Goal: Task Accomplishment & Management: Manage account settings

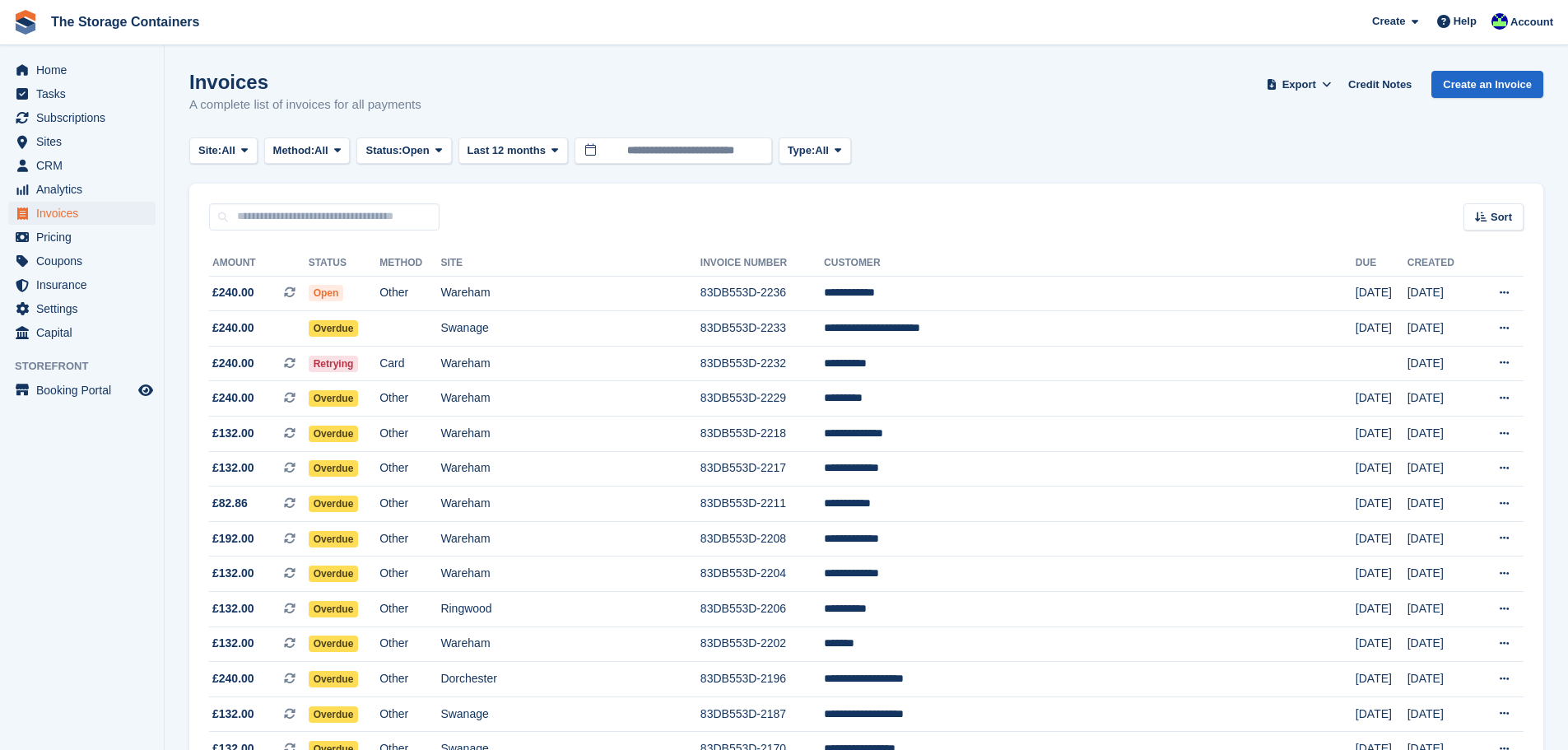
scroll to position [449, 0]
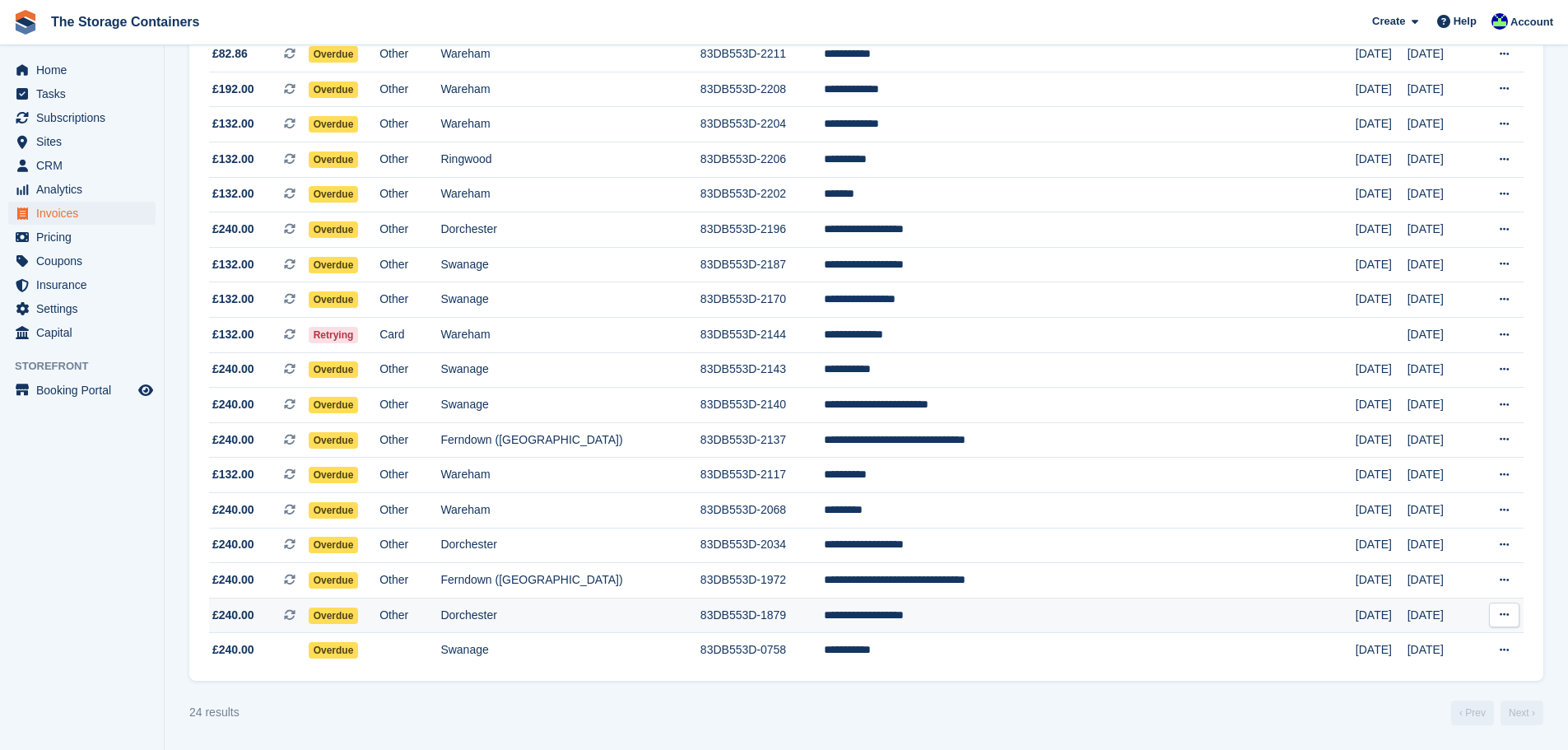
click at [783, 609] on td "83DB553D-1879" at bounding box center [763, 615] width 124 height 36
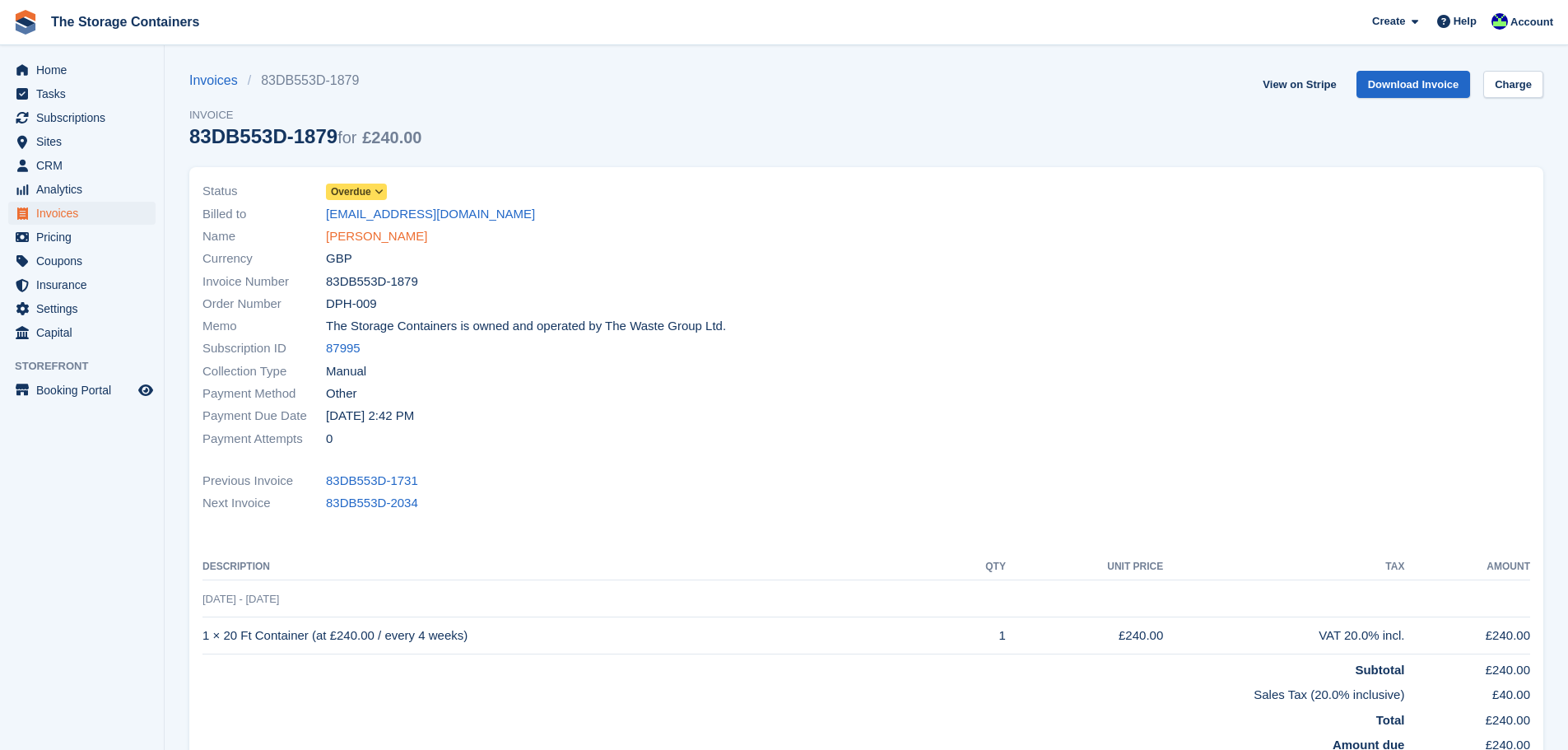
click at [402, 238] on link "Christopher Tarrant" at bounding box center [377, 236] width 101 height 19
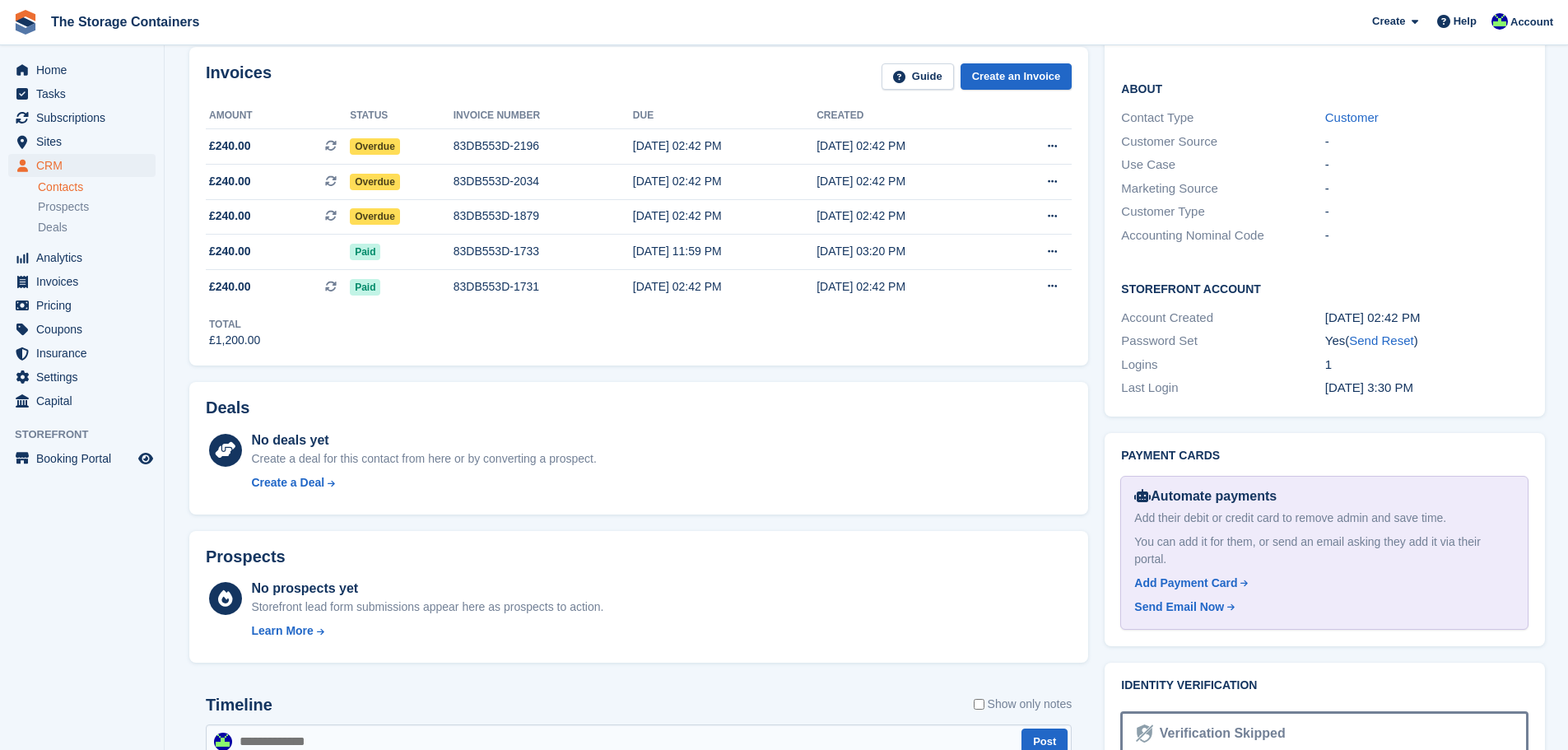
scroll to position [905, 0]
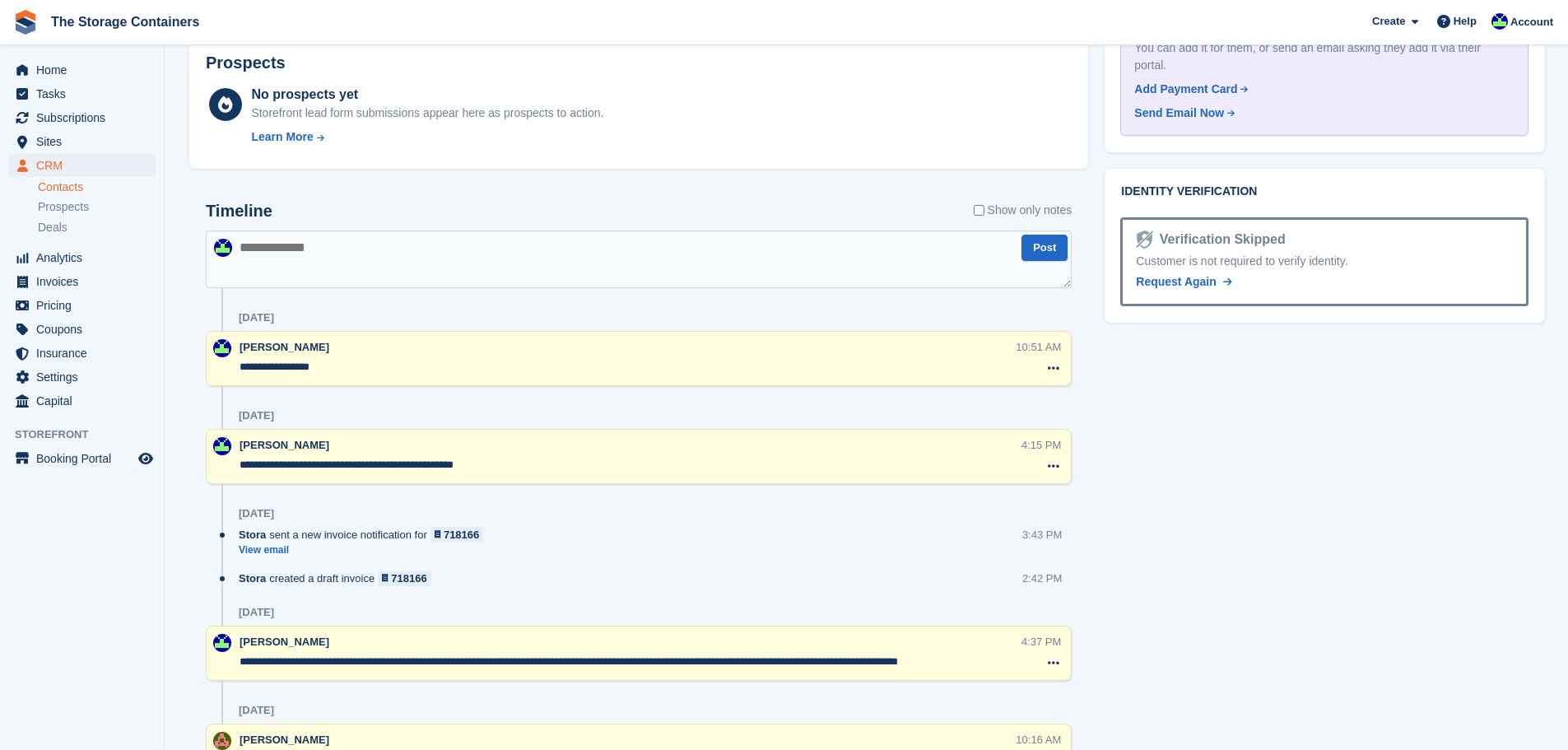
click at [404, 252] on textarea at bounding box center [639, 259] width 866 height 58
type textarea "**********"
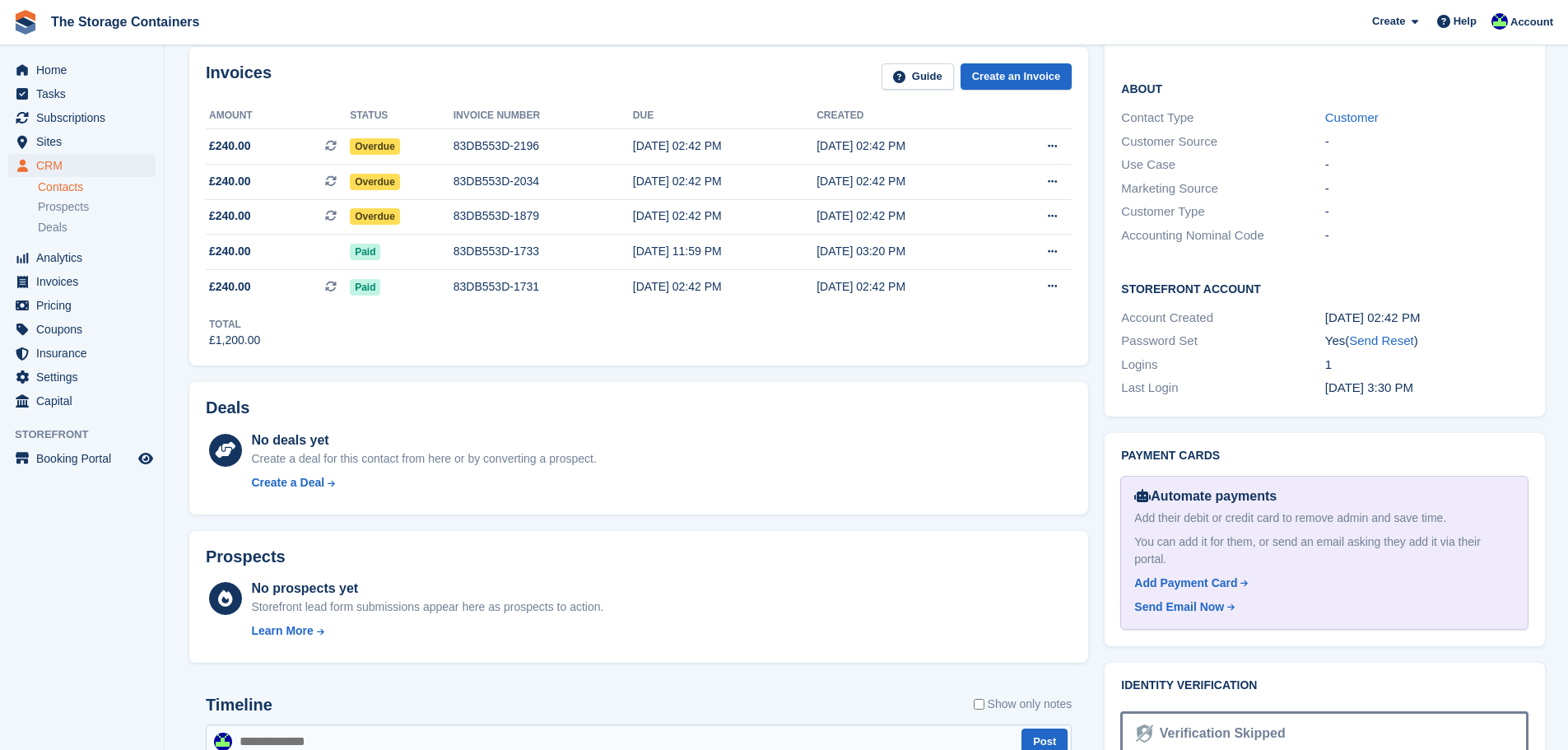
scroll to position [82, 0]
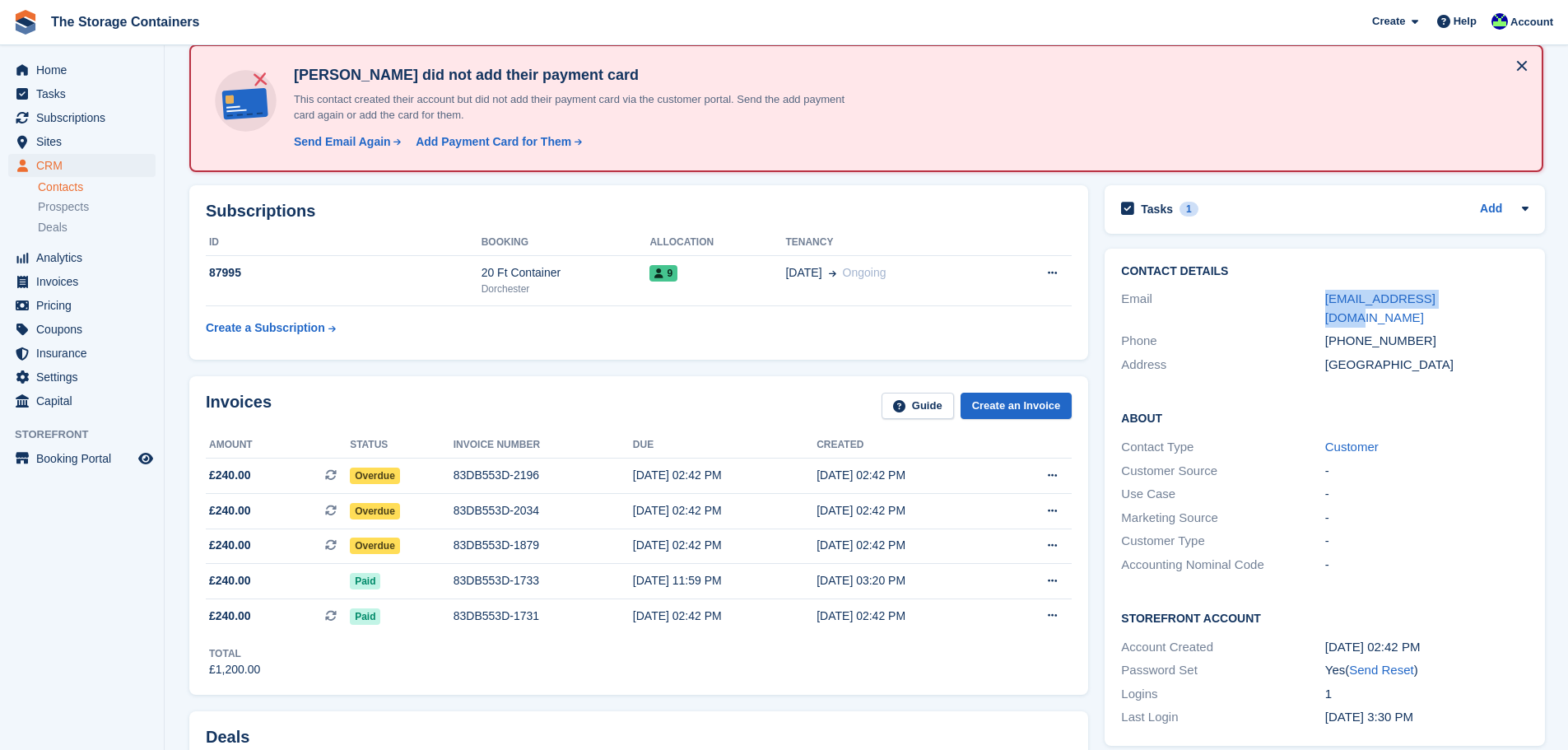
drag, startPoint x: 1447, startPoint y: 297, endPoint x: 1305, endPoint y: 297, distance: 142.0
click at [1305, 297] on div "Email cjtarrant1@gmail.com" at bounding box center [1325, 308] width 407 height 42
copy div "cjtarrant1@gmail.com"
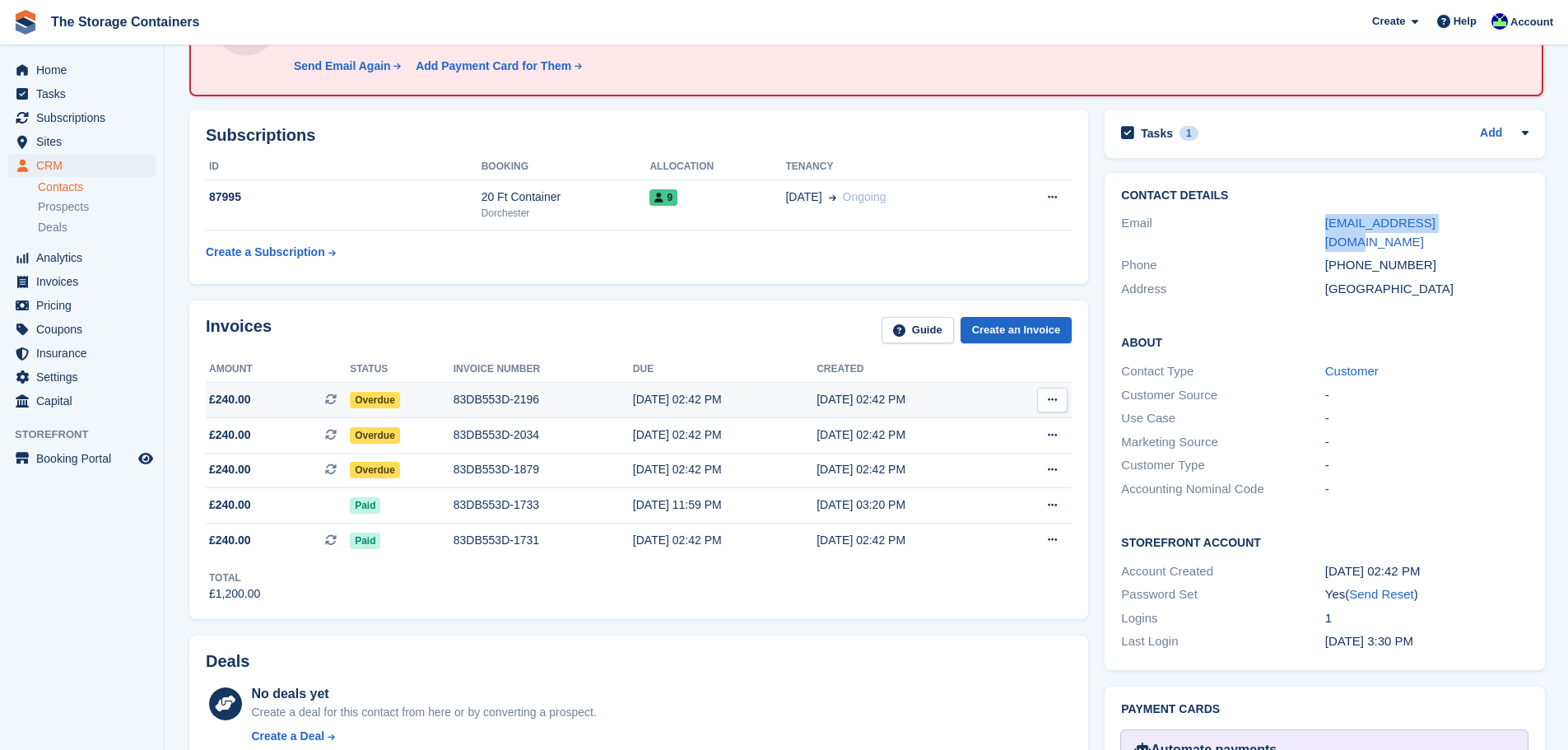
scroll to position [165, 0]
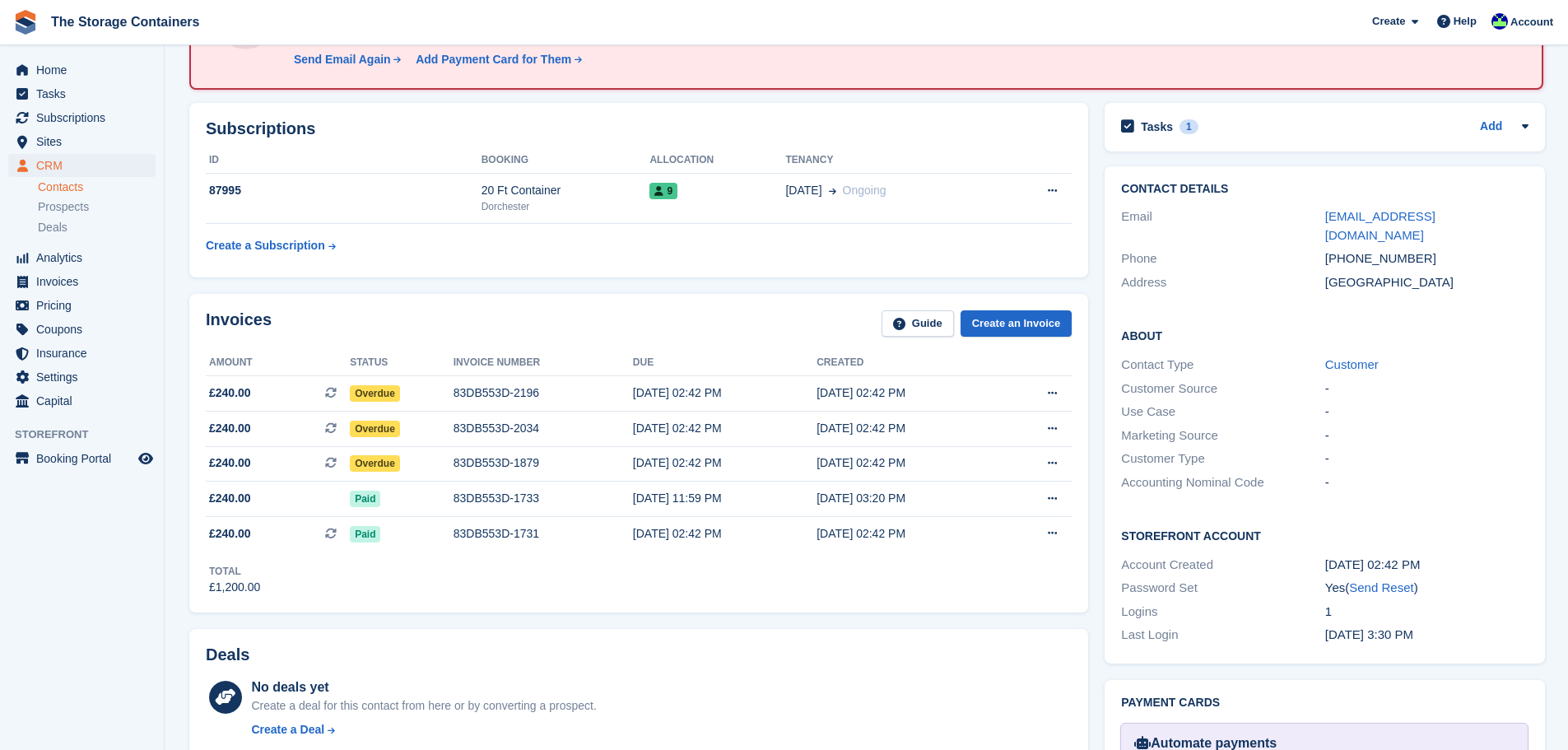
click at [929, 700] on div "No deals yet Create a deal for this contact from here or by converting a prospe…" at bounding box center [661, 711] width 821 height 67
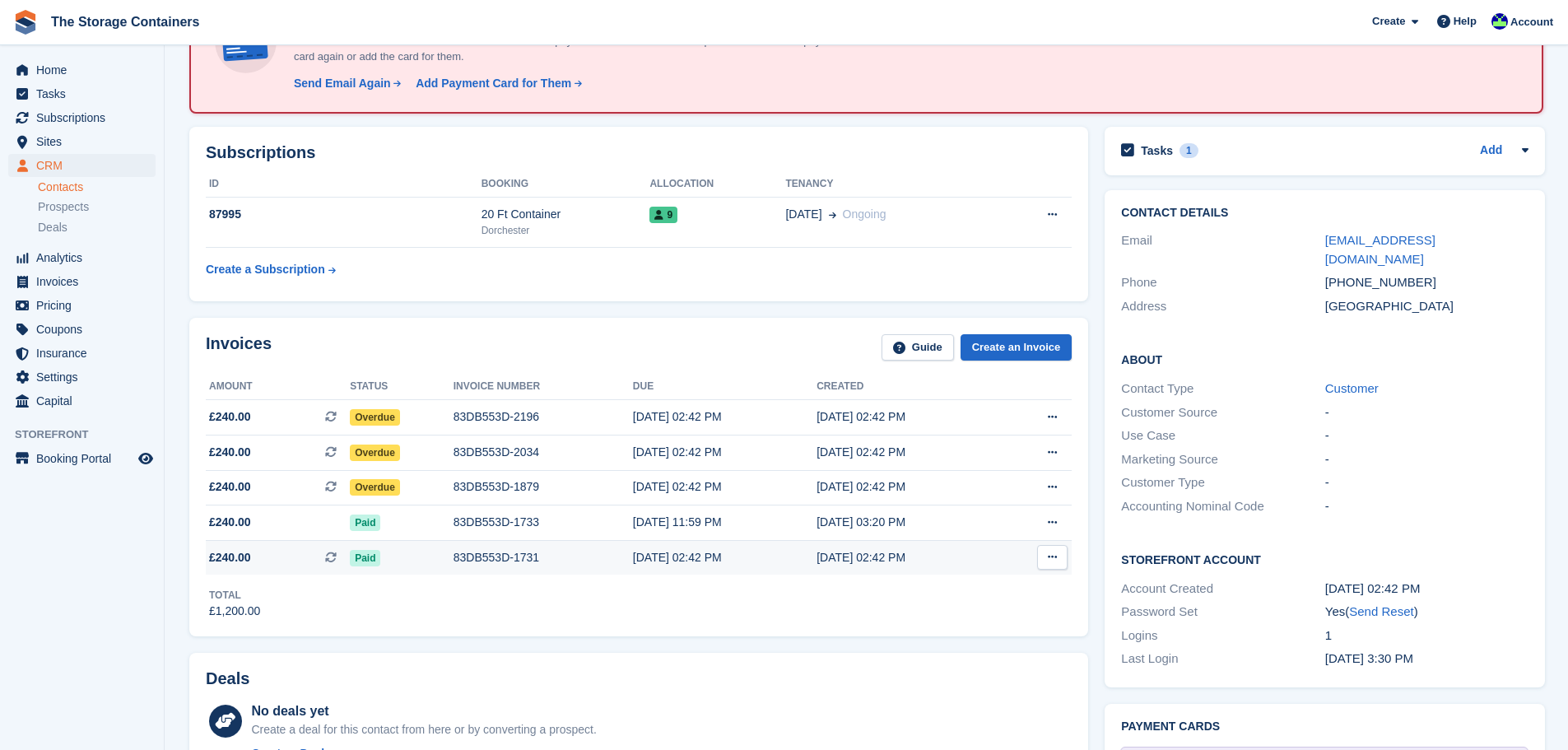
scroll to position [0, 0]
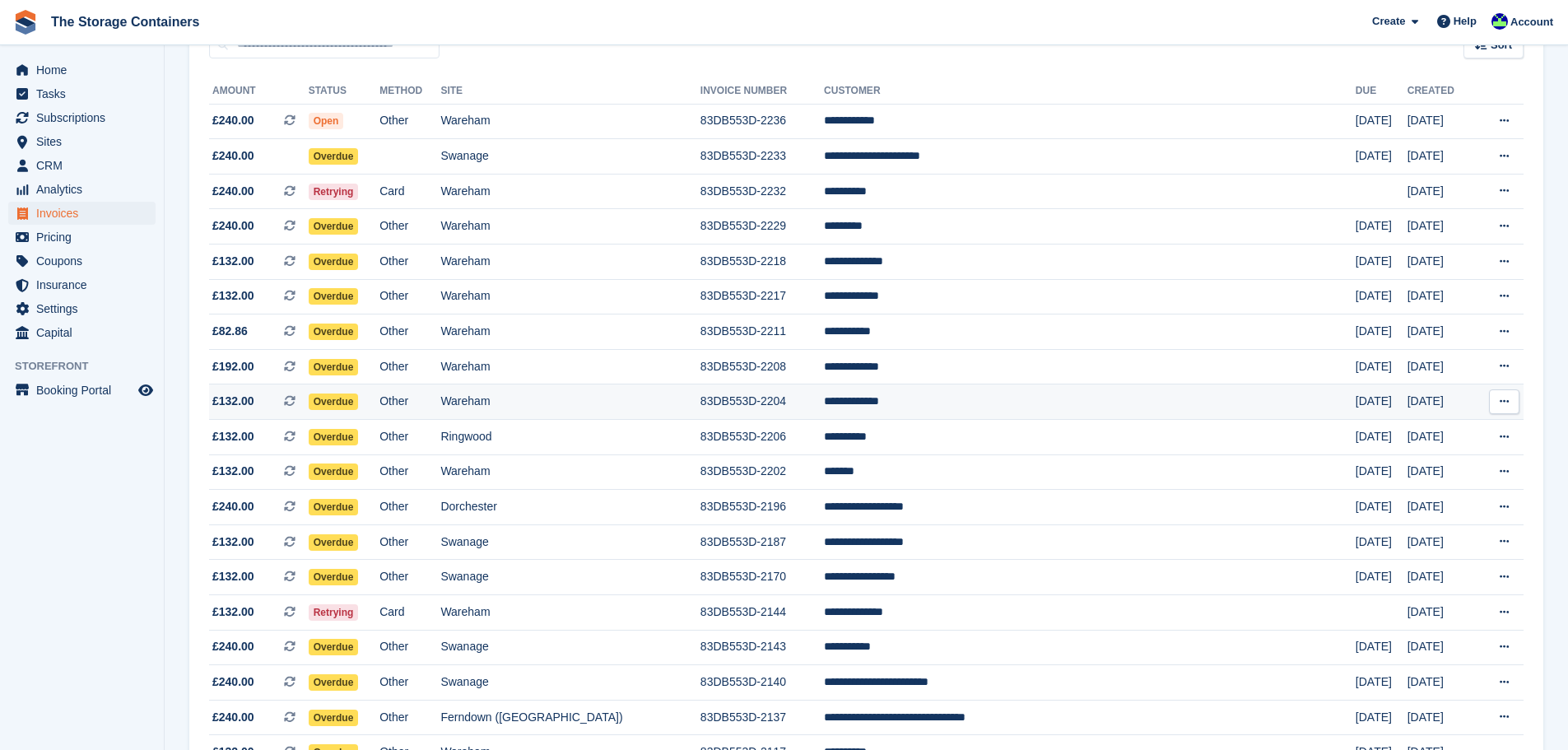
scroll to position [165, 0]
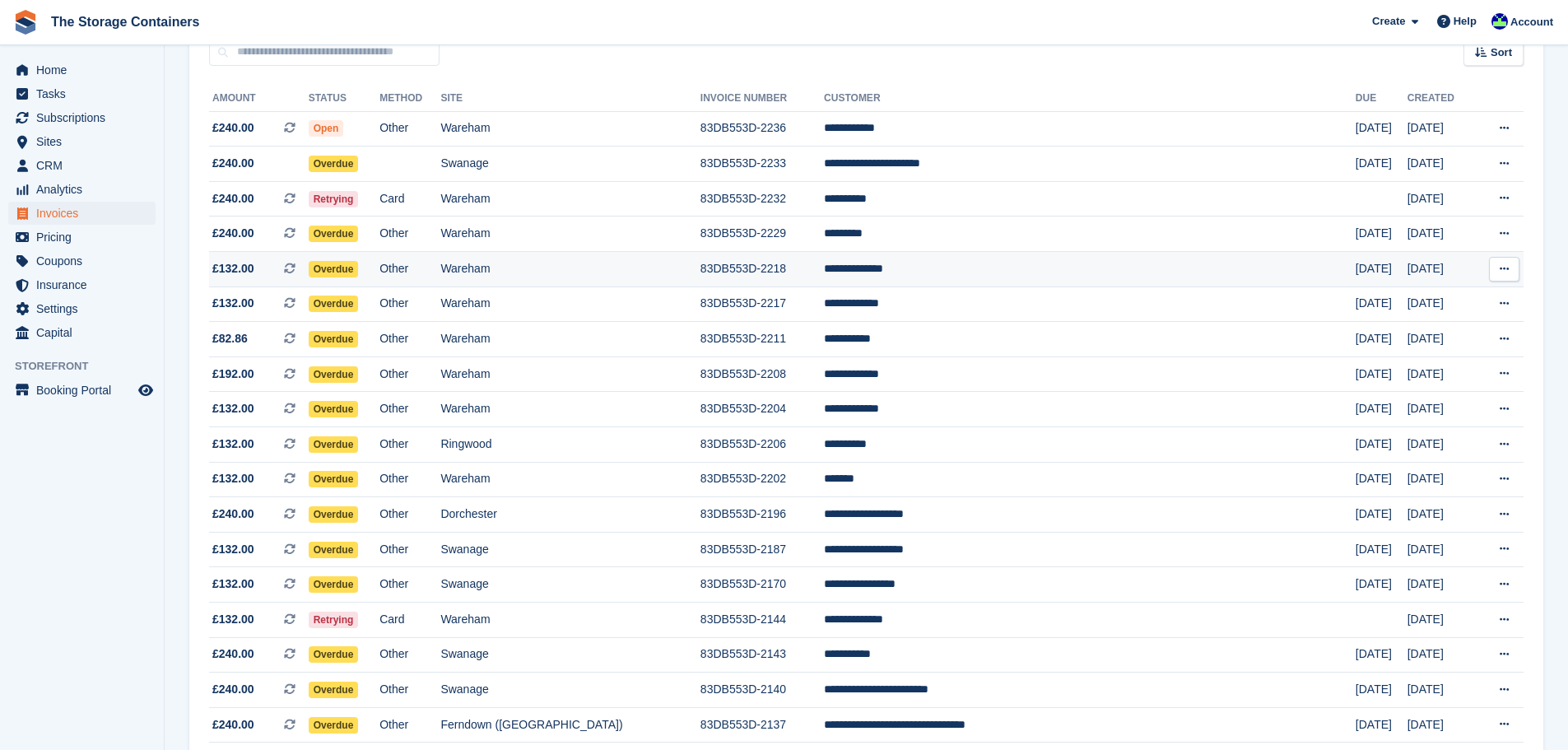
click at [999, 269] on td "**********" at bounding box center [1091, 269] width 532 height 36
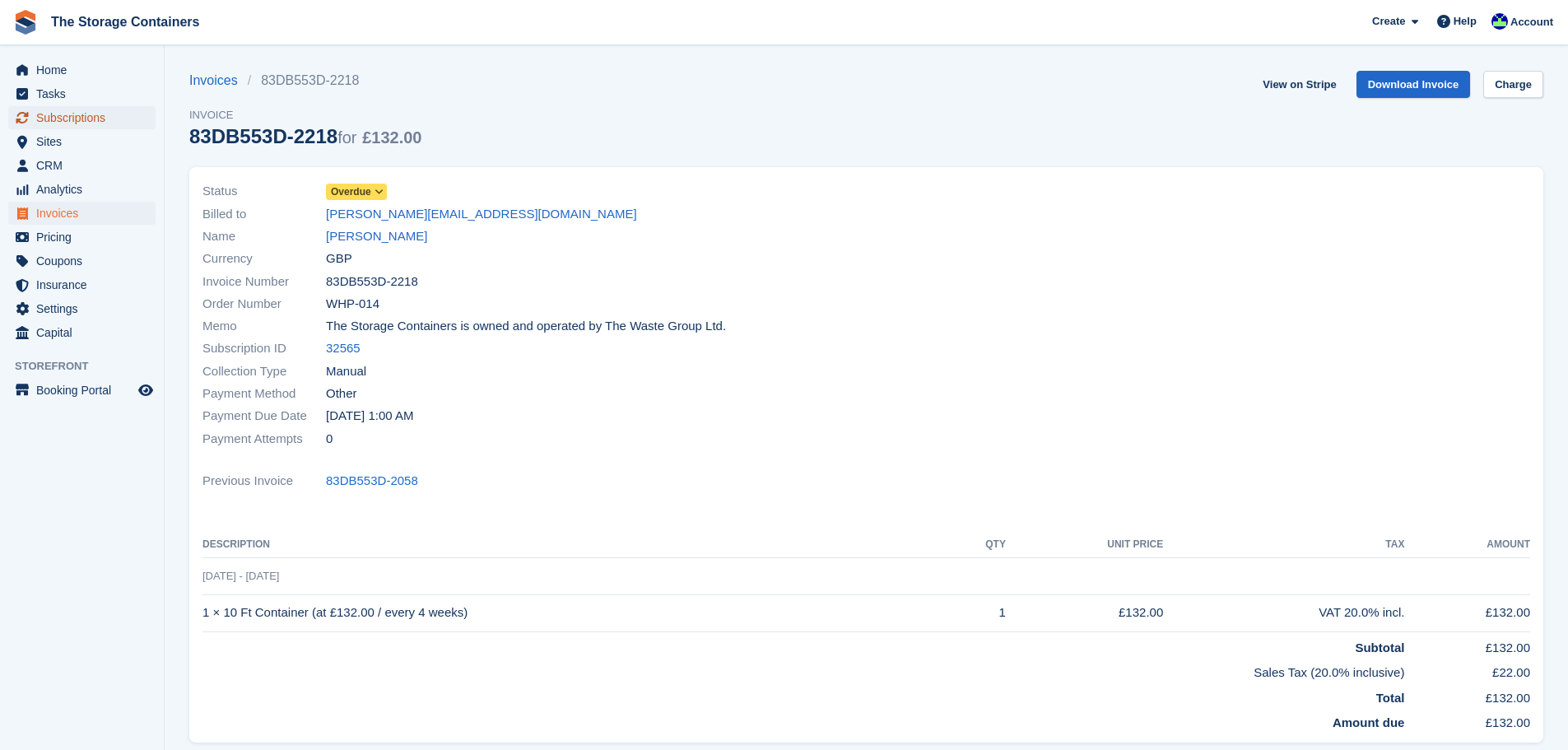
drag, startPoint x: 93, startPoint y: 112, endPoint x: 113, endPoint y: 119, distance: 21.2
click at [93, 112] on span "Subscriptions" at bounding box center [86, 118] width 99 height 23
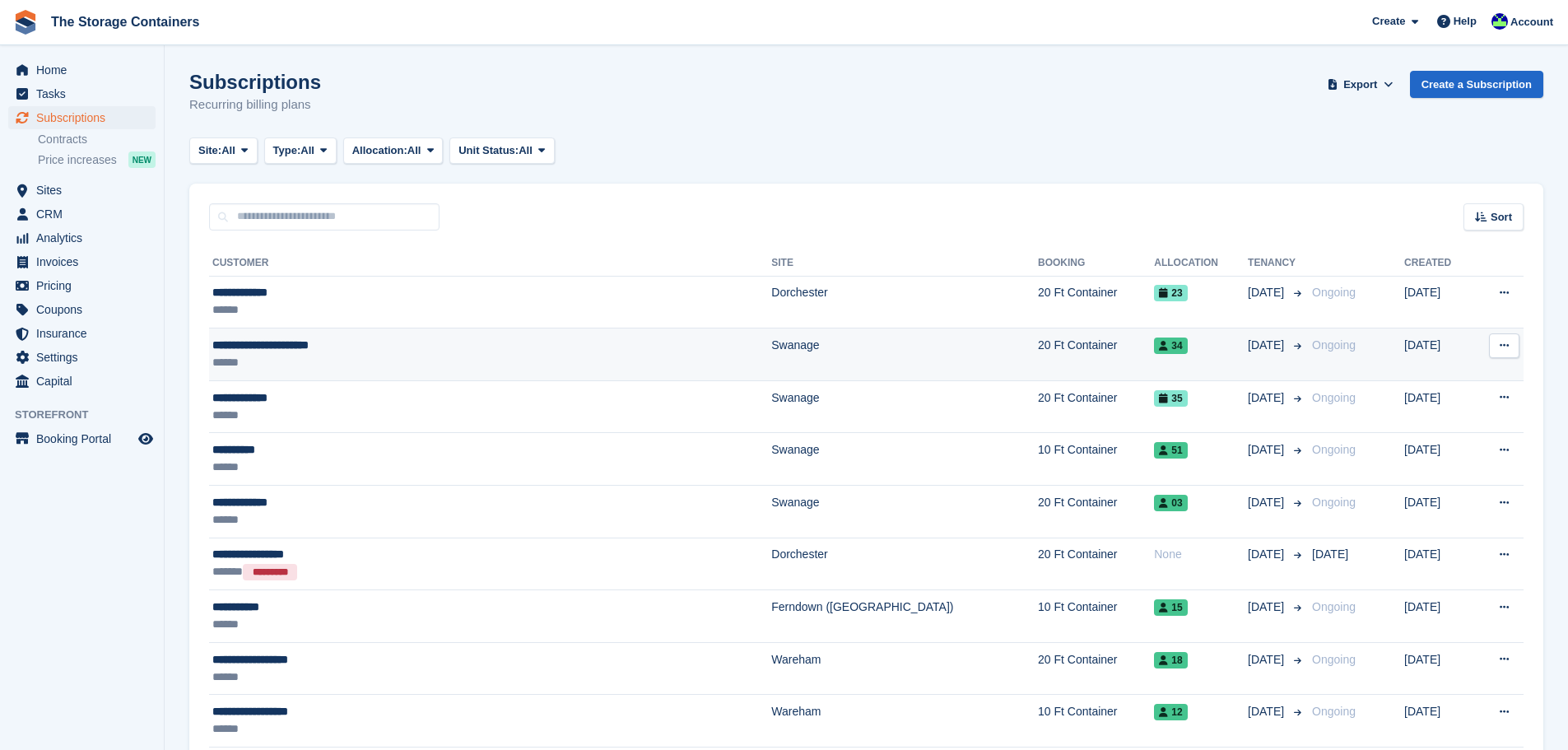
click at [407, 350] on div "**********" at bounding box center [402, 345] width 381 height 17
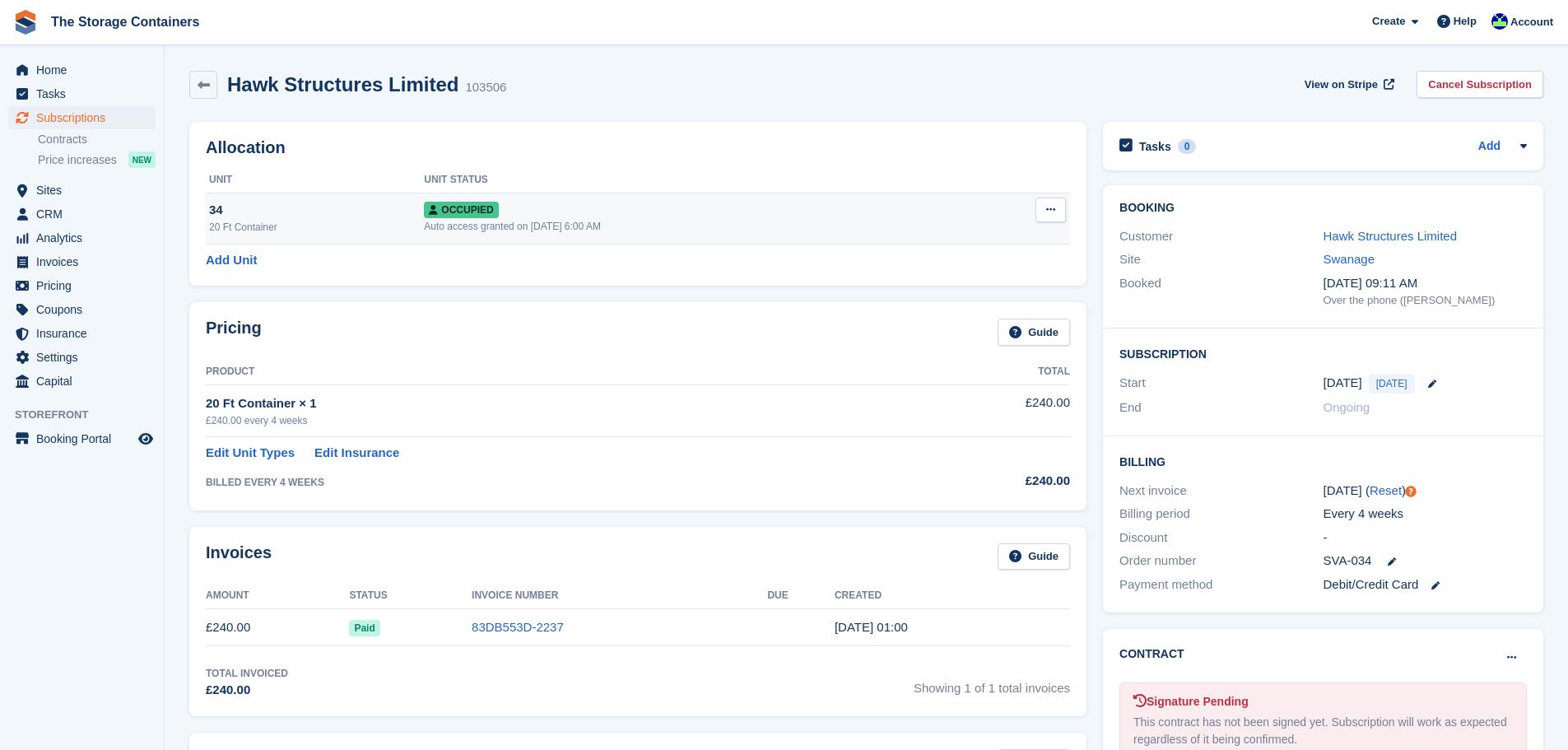
click at [661, 215] on div "Occupied" at bounding box center [695, 209] width 541 height 17
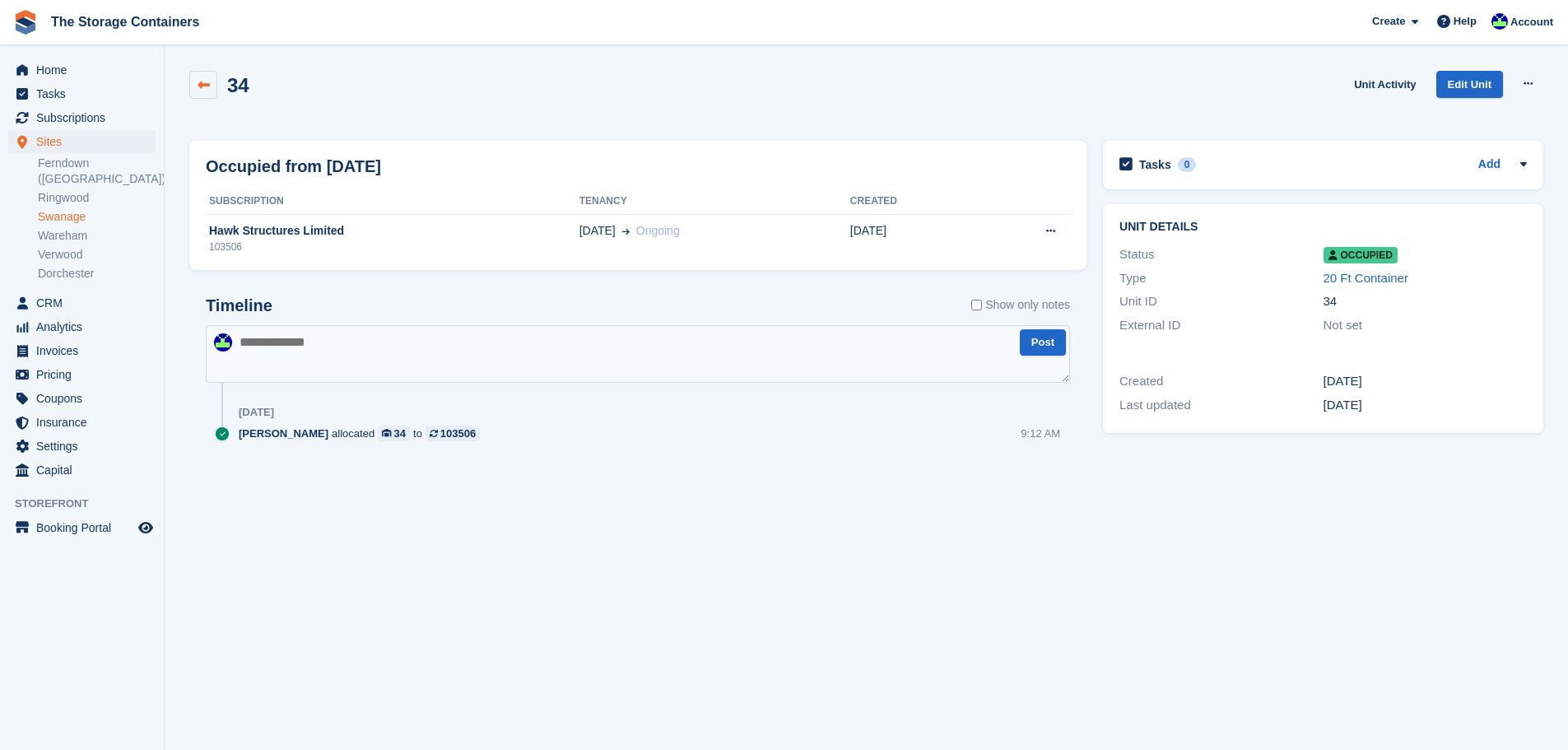
click at [209, 90] on icon at bounding box center [203, 85] width 12 height 12
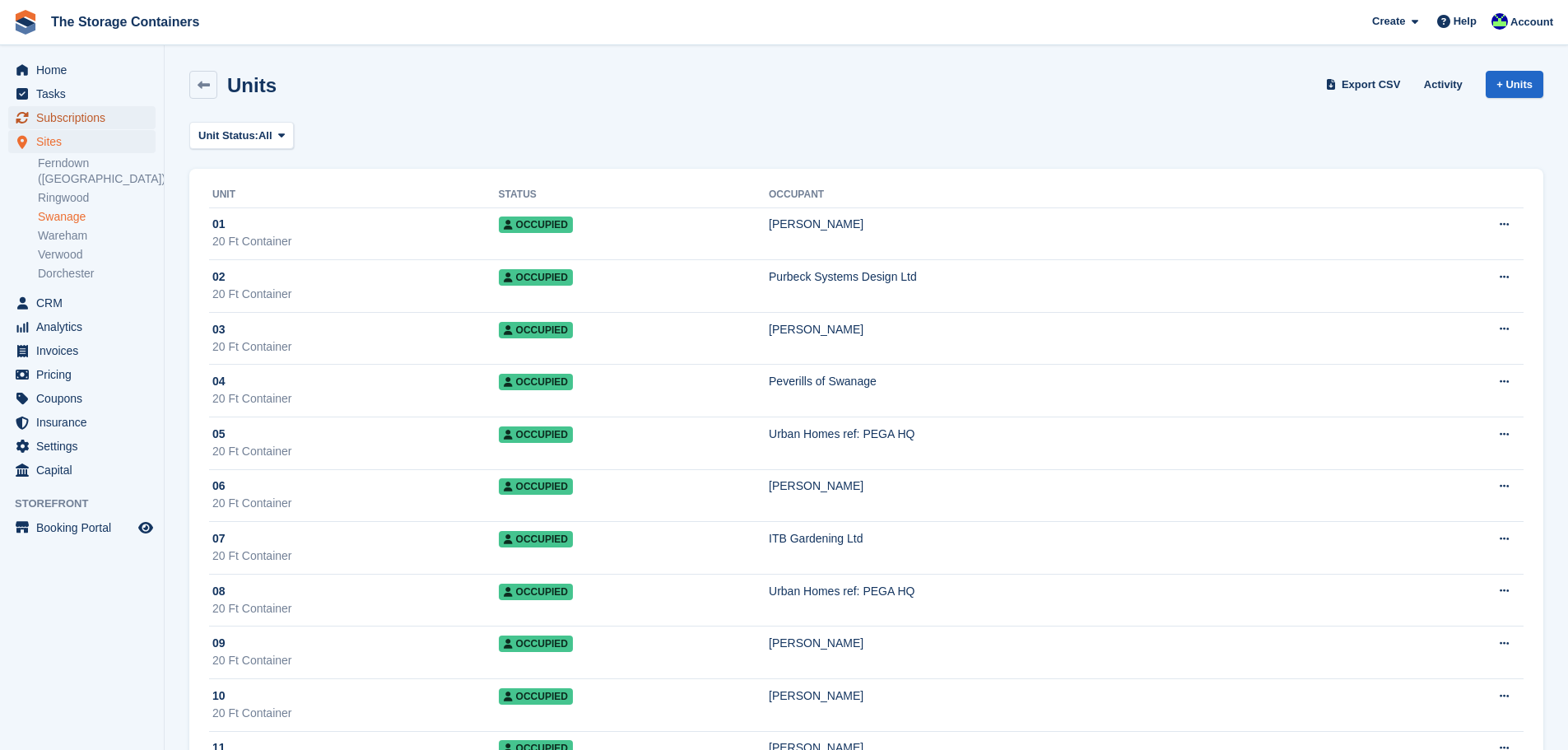
click at [65, 118] on span "Subscriptions" at bounding box center [86, 118] width 99 height 23
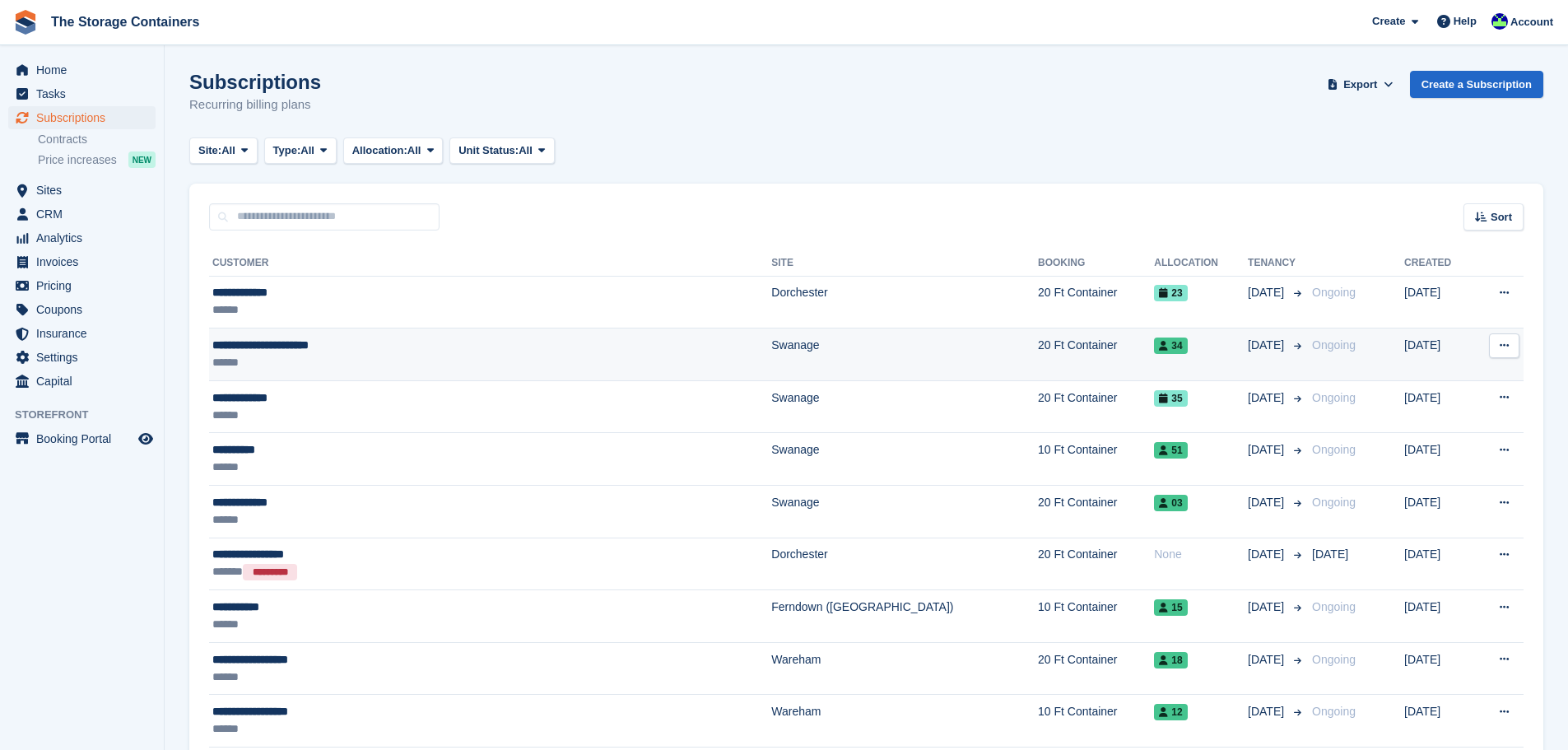
click at [771, 344] on td "Swanage" at bounding box center [905, 354] width 267 height 52
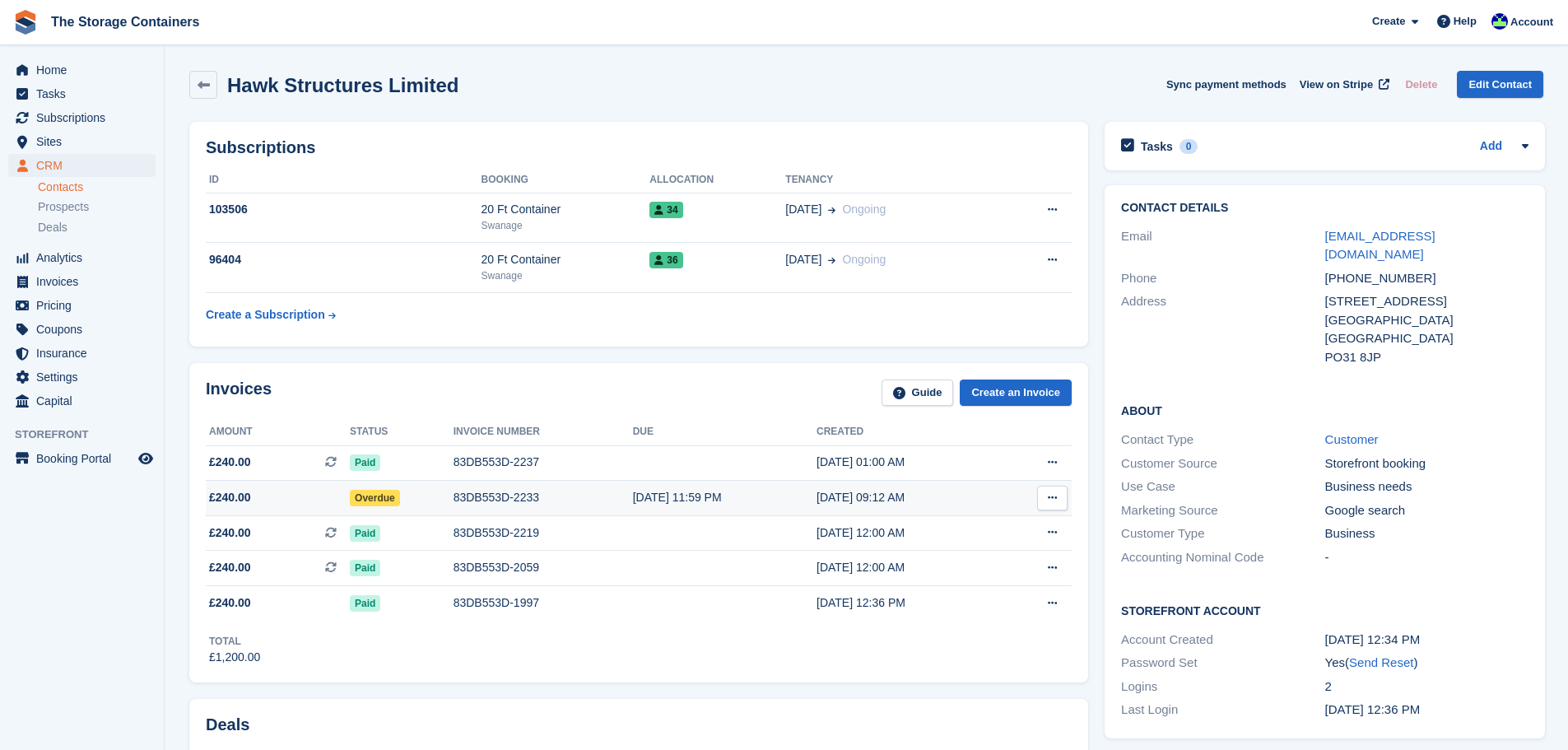
click at [665, 497] on div "[DATE] 11:59 PM" at bounding box center [725, 497] width 183 height 17
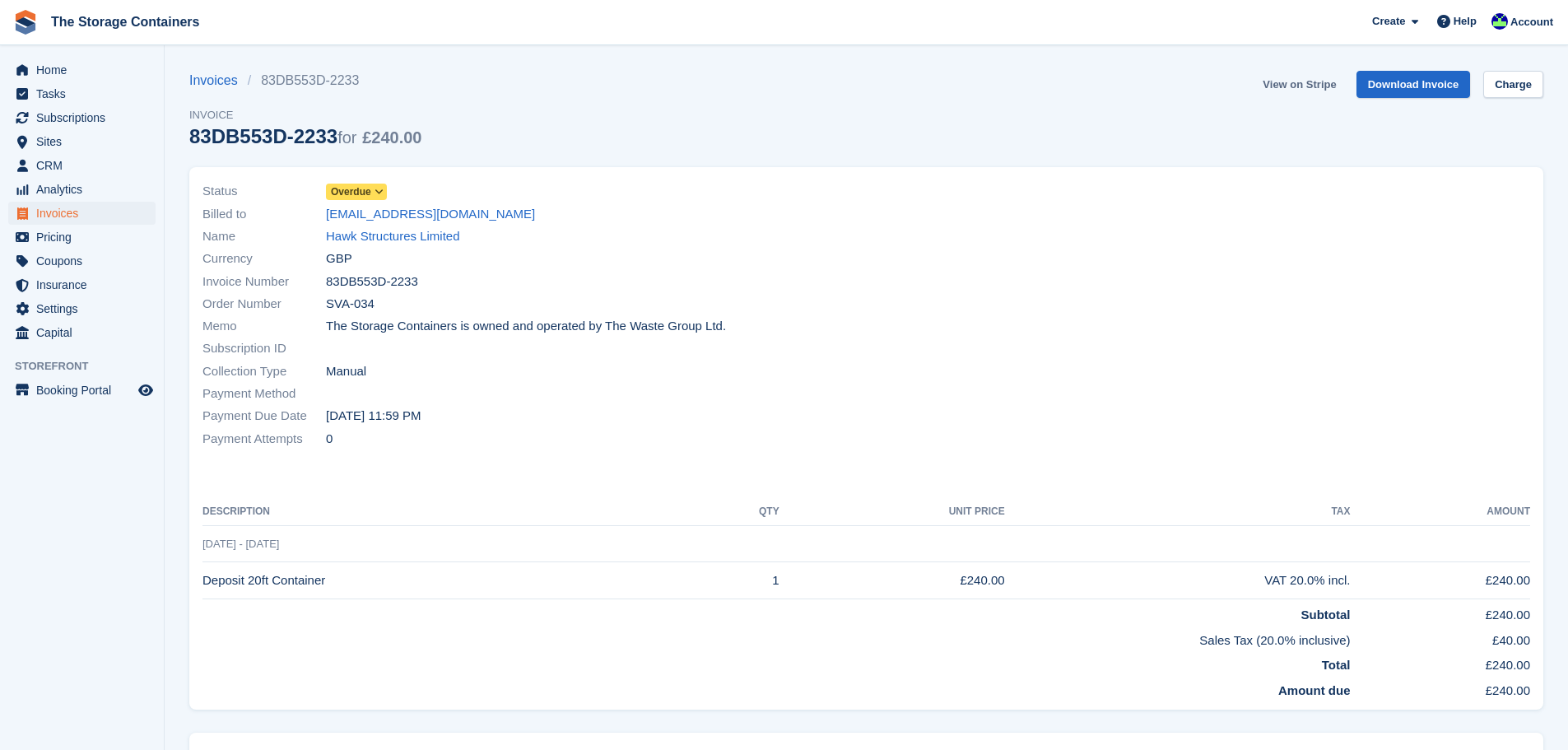
click at [1311, 83] on link "View on Stripe" at bounding box center [1299, 84] width 86 height 27
click at [409, 228] on link "Hawk Structures Limited" at bounding box center [394, 236] width 134 height 19
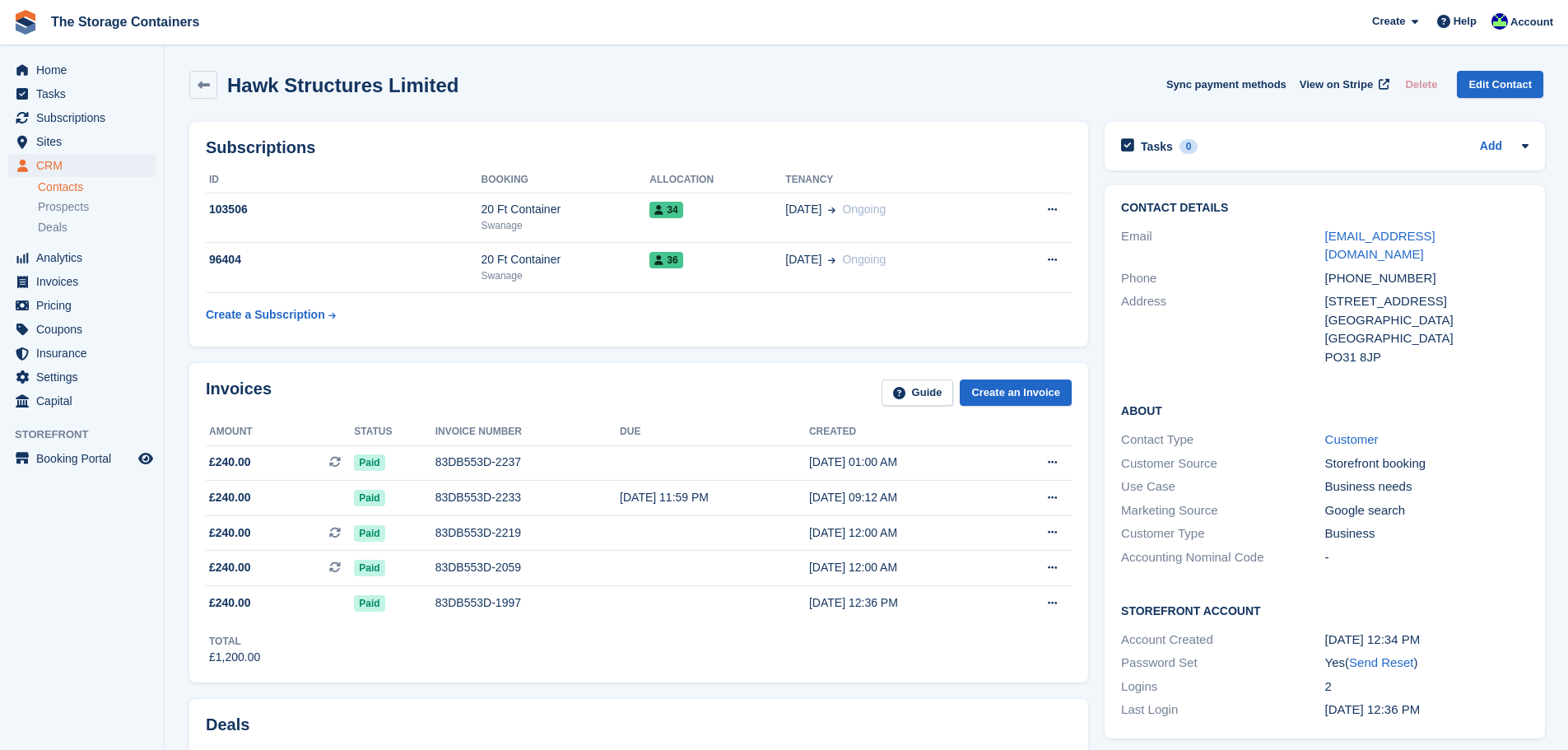
scroll to position [494, 0]
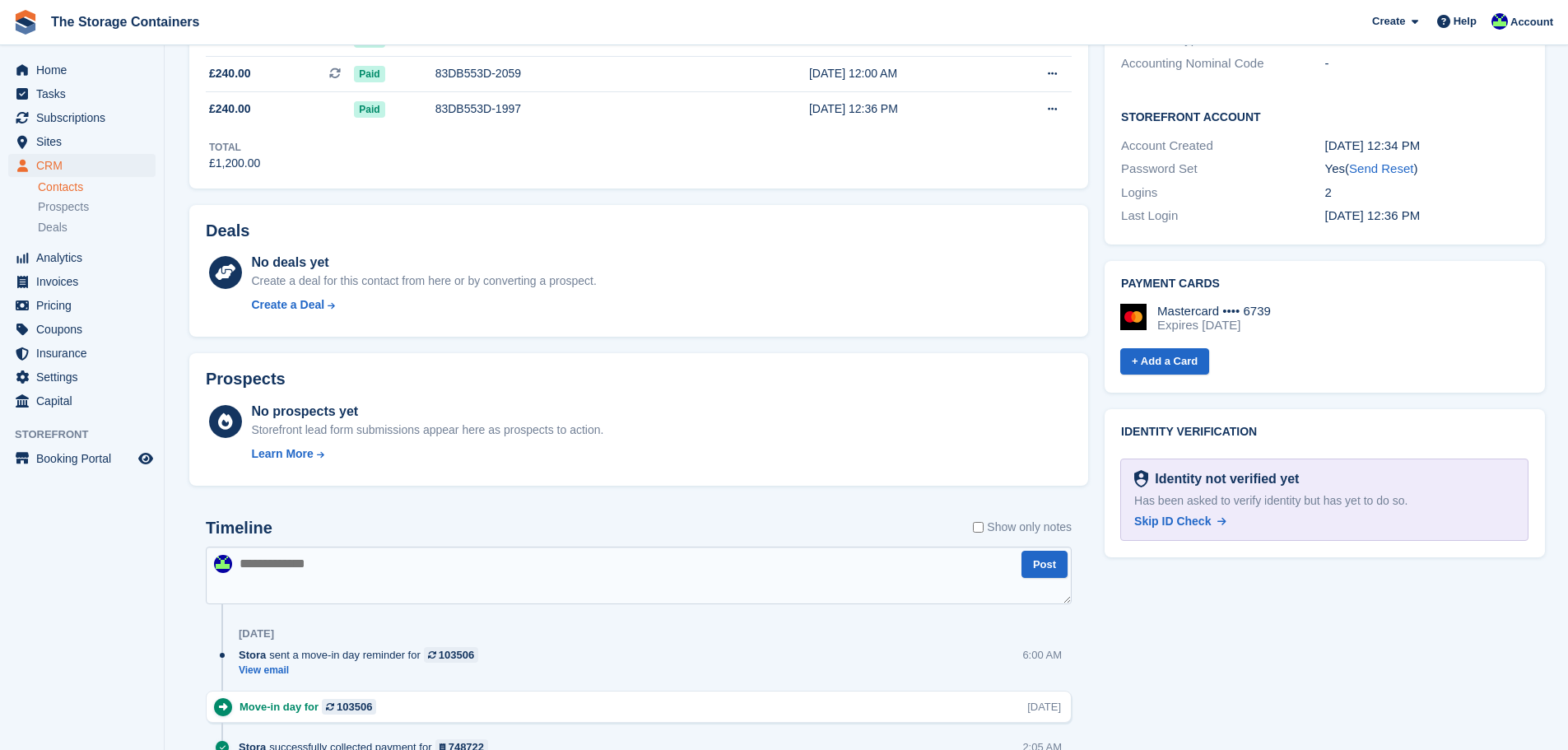
click at [467, 566] on textarea at bounding box center [639, 576] width 866 height 58
type textarea "**********"
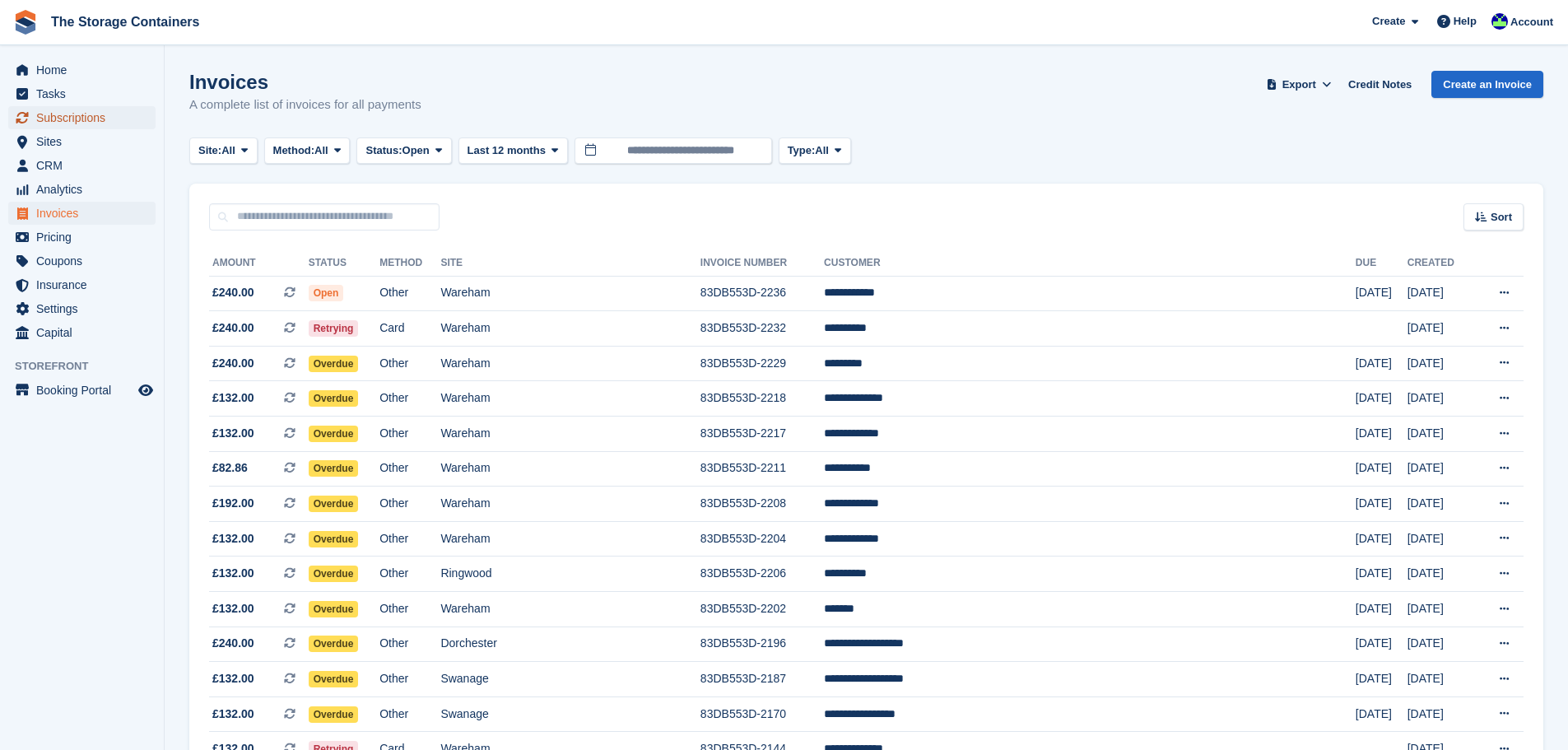
click at [124, 123] on span "Subscriptions" at bounding box center [86, 118] width 99 height 23
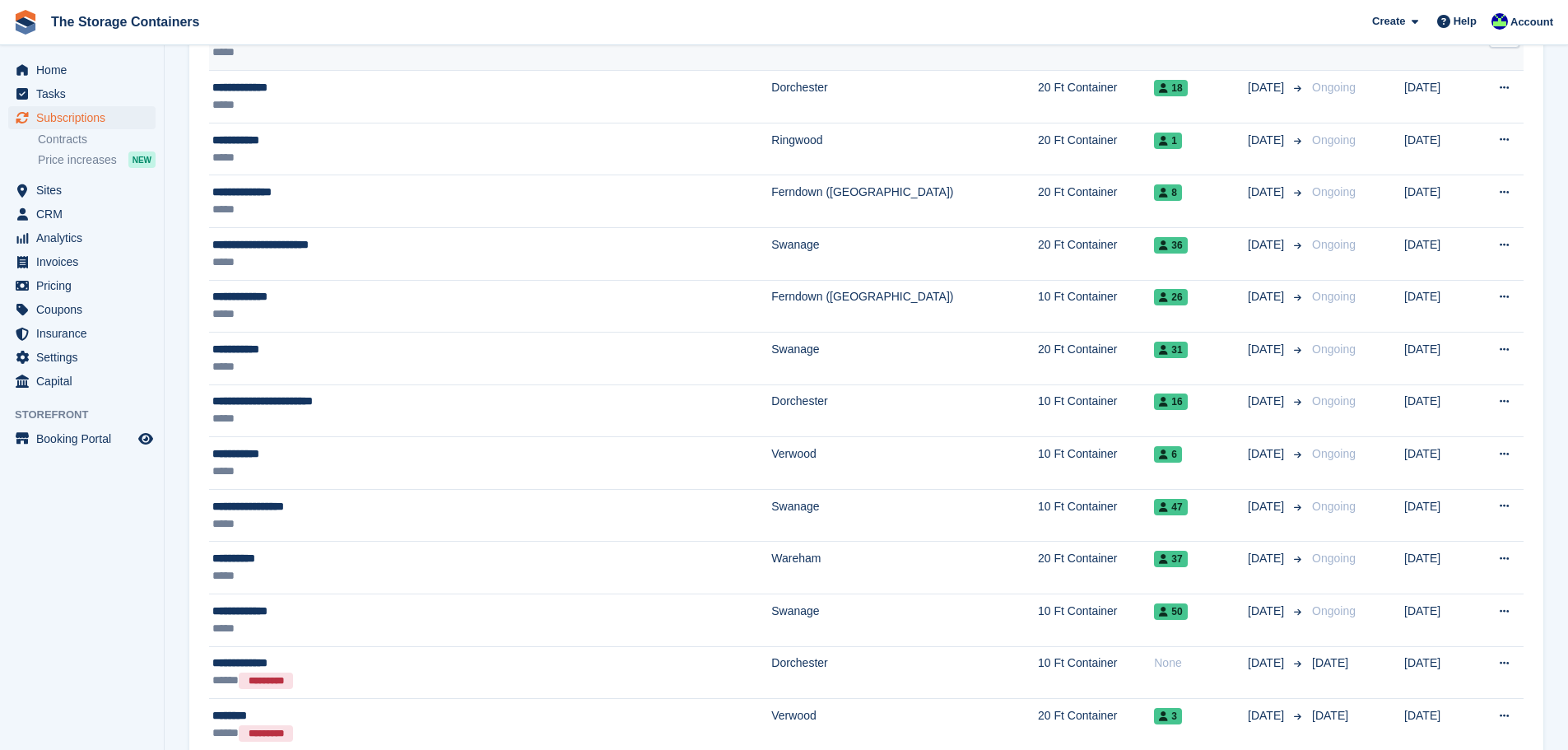
scroll to position [1646, 0]
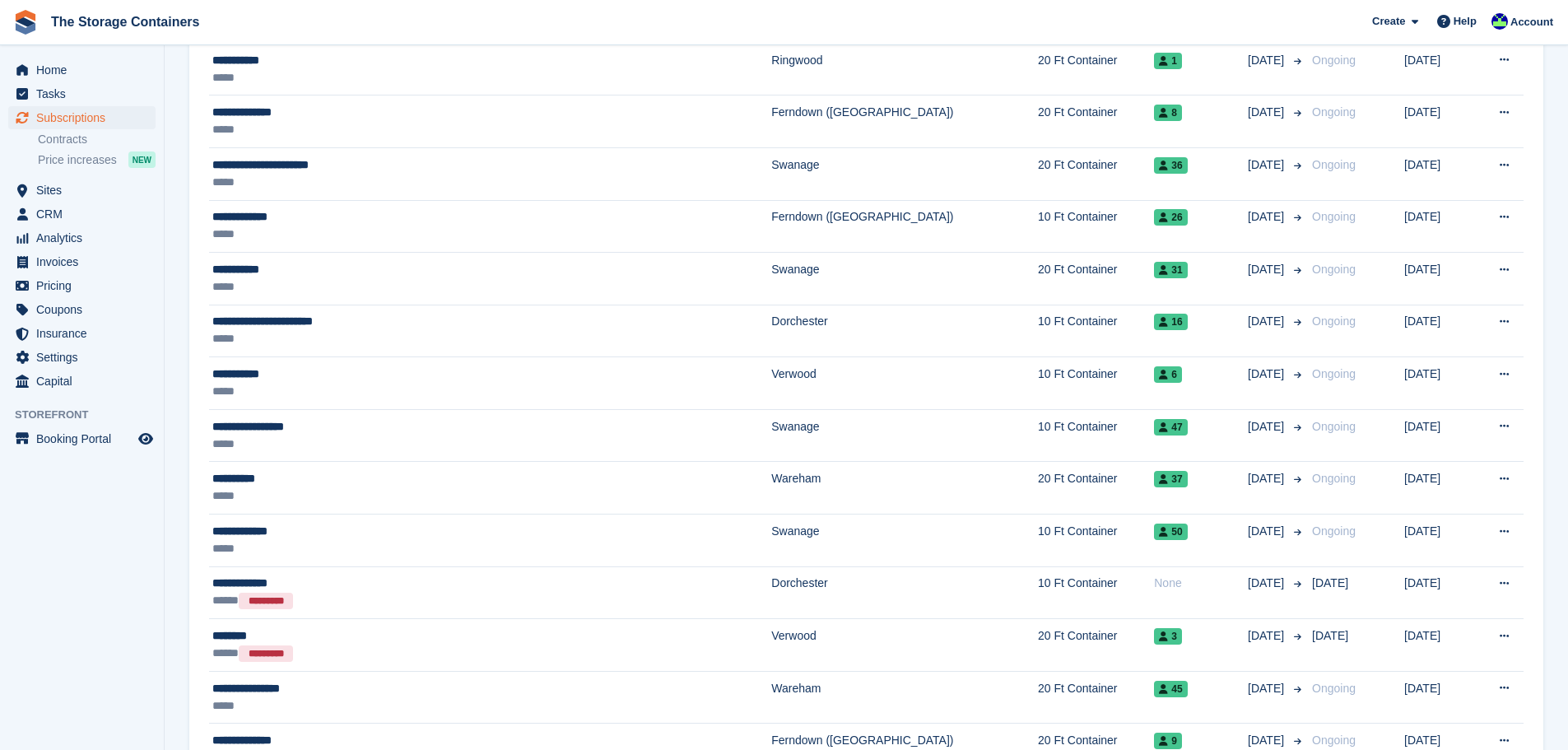
click at [427, 468] on td "**********" at bounding box center [490, 488] width 562 height 52
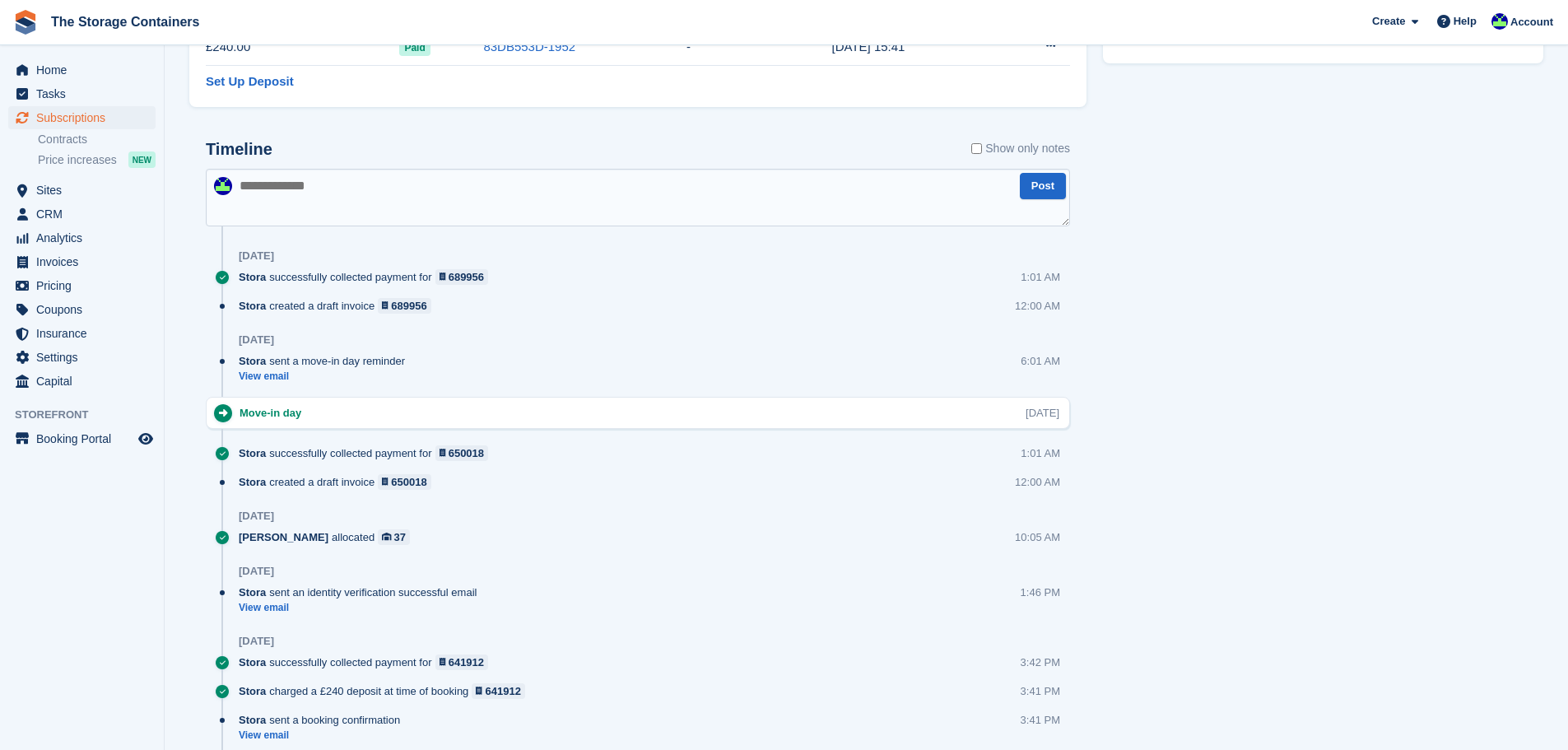
scroll to position [329, 0]
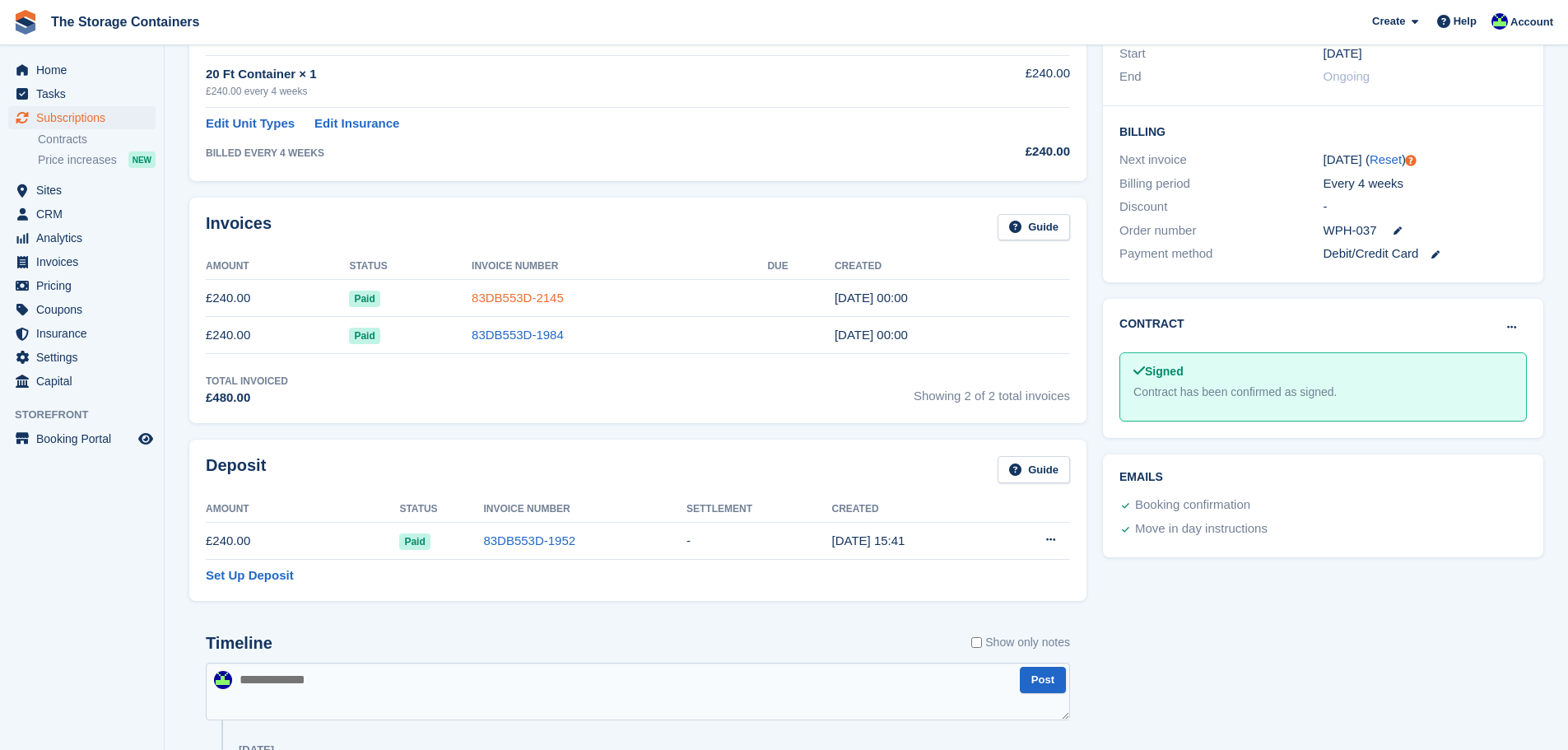
click at [512, 295] on link "83DB553D-2145" at bounding box center [518, 297] width 92 height 14
